Goal: Task Accomplishment & Management: Complete application form

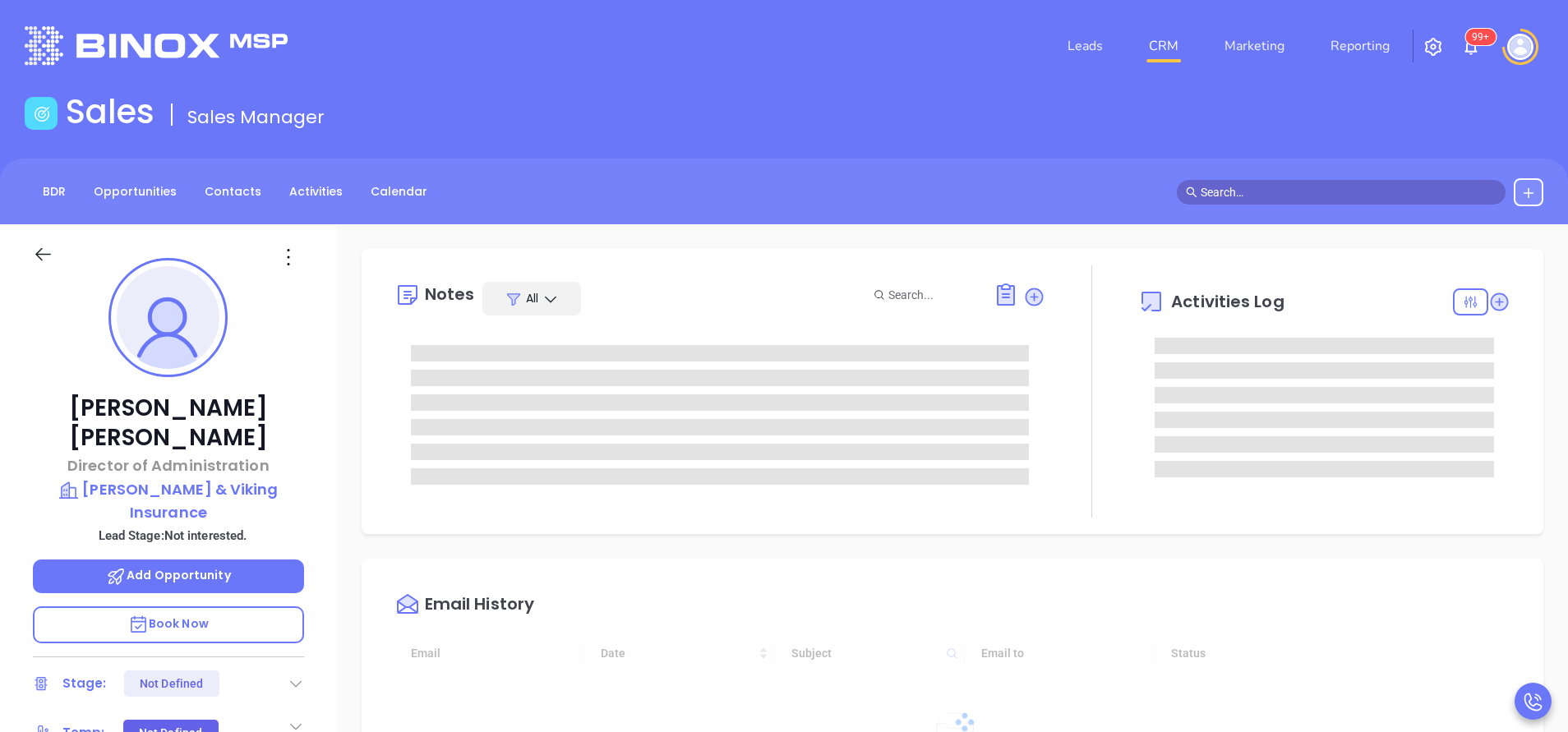
type input "[DATE]"
type input "[PERSON_NAME]"
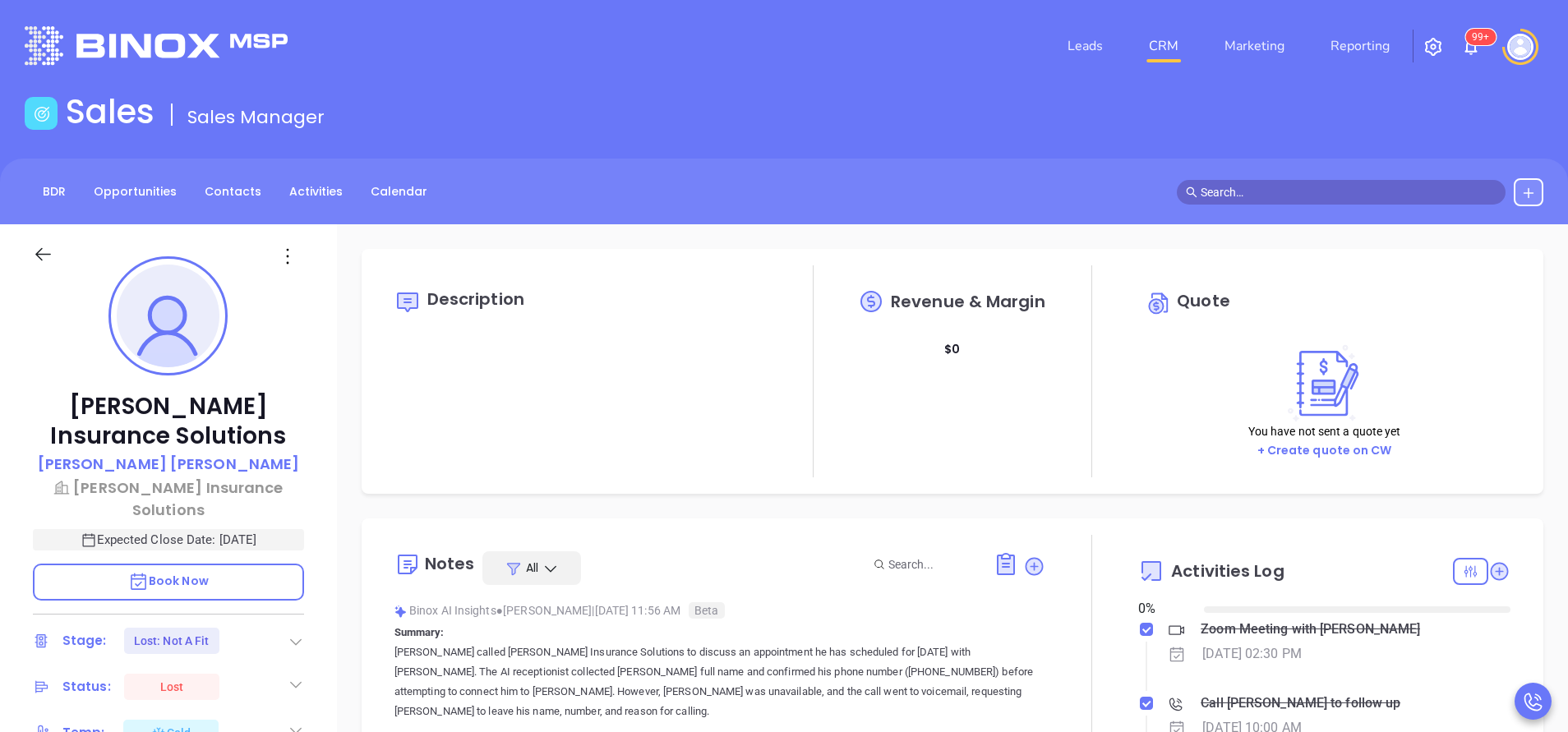
type input "[DATE]"
type input "[PERSON_NAME]"
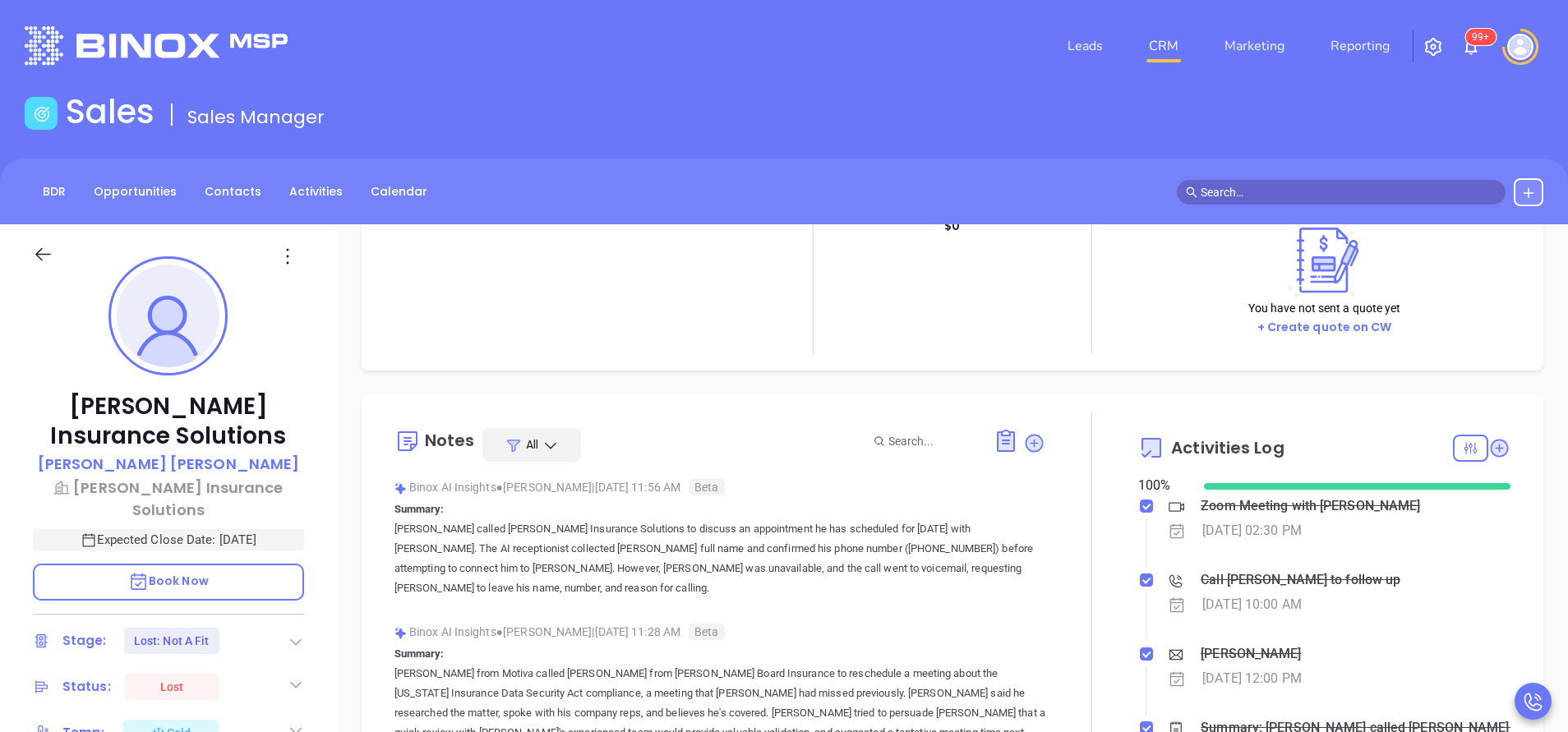
scroll to position [0, 0]
